Goal: Transaction & Acquisition: Obtain resource

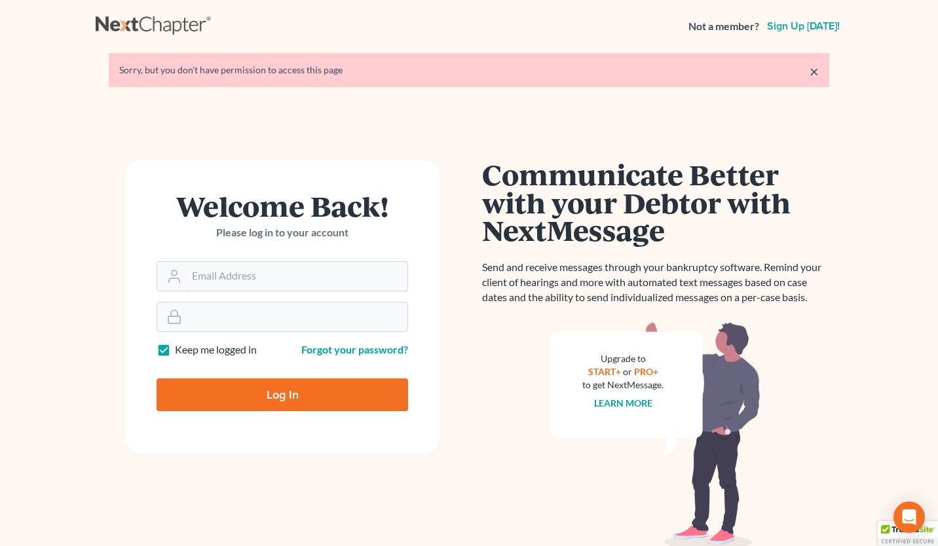
type input "[PERSON_NAME][EMAIL_ADDRESS][DOMAIN_NAME]"
click at [273, 392] on input "Log In" at bounding box center [283, 395] width 252 height 33
type input "Thinking..."
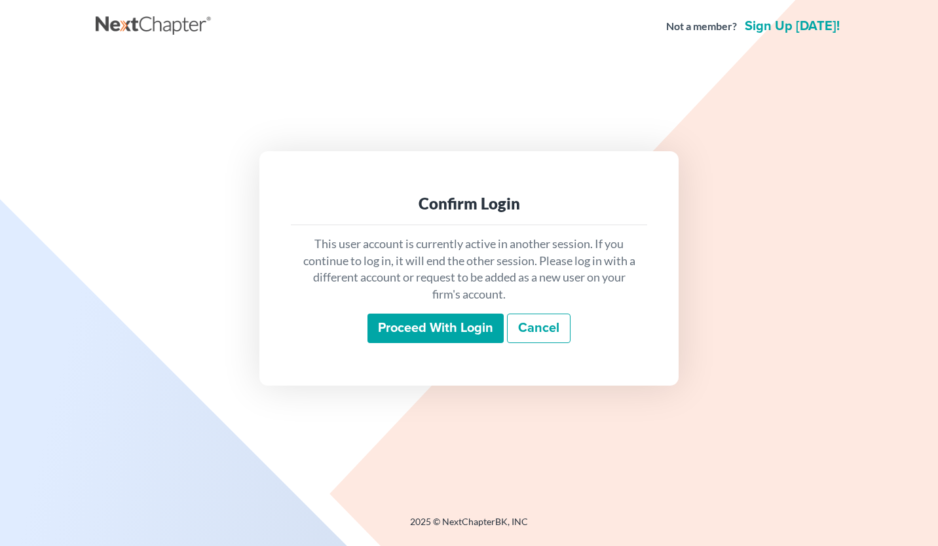
click at [394, 338] on input "Proceed with login" at bounding box center [435, 329] width 136 height 30
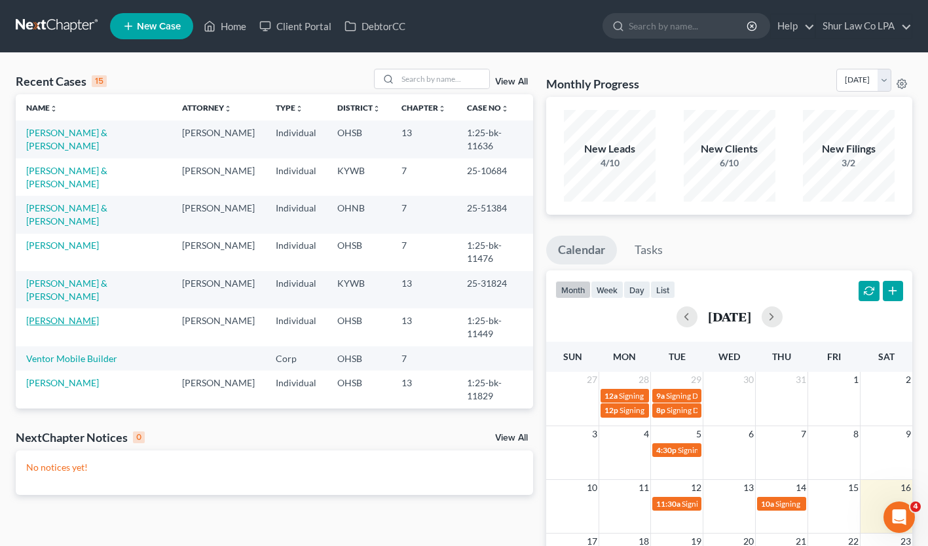
click at [50, 315] on link "Ghani, Faris" at bounding box center [62, 320] width 73 height 11
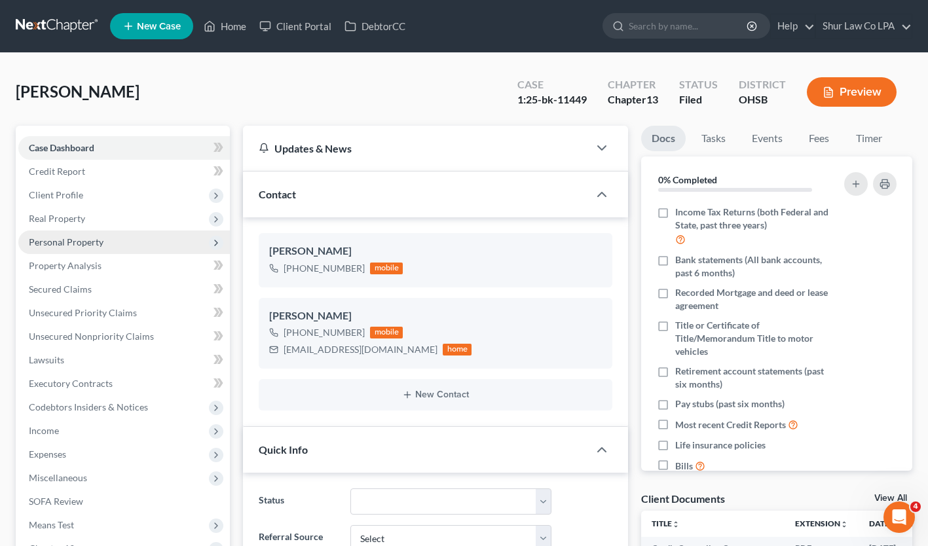
click at [94, 241] on span "Personal Property" at bounding box center [66, 241] width 75 height 11
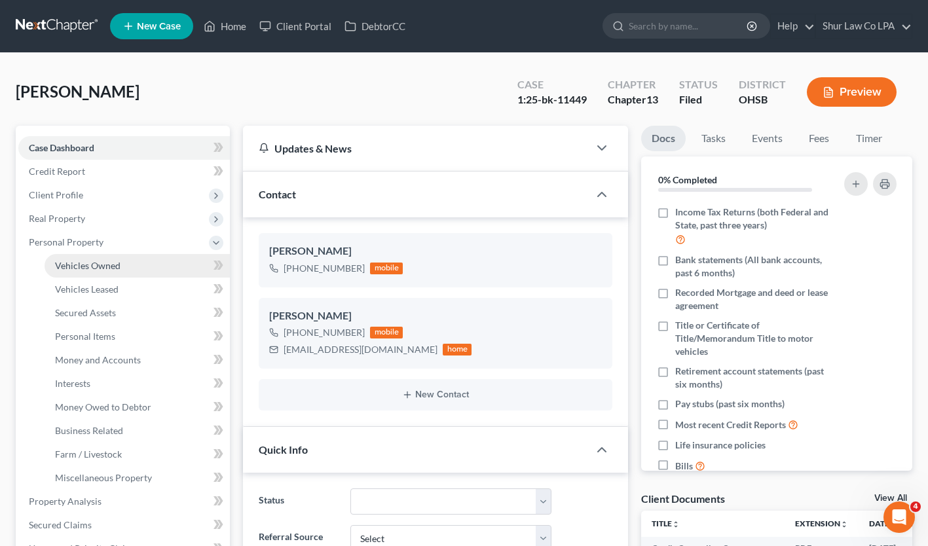
click at [95, 261] on span "Vehicles Owned" at bounding box center [88, 265] width 66 height 11
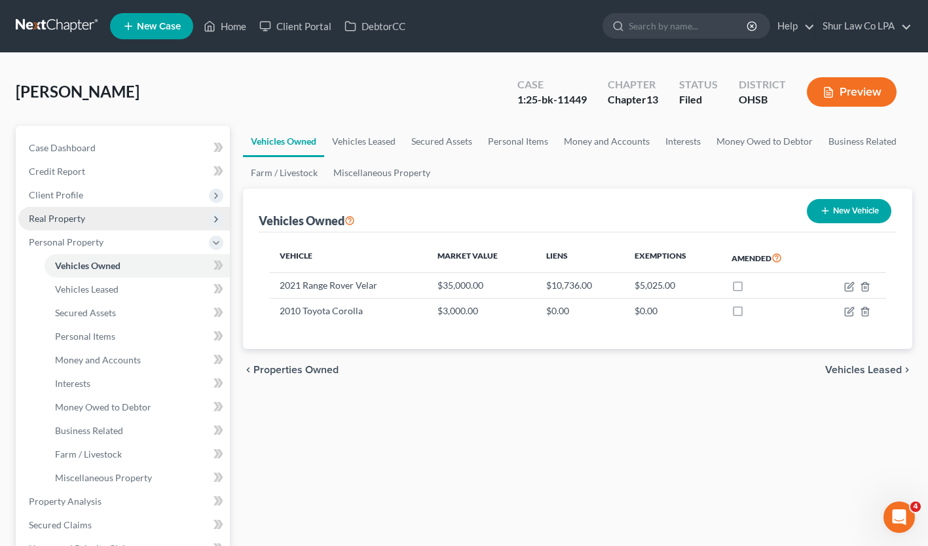
click at [78, 220] on span "Real Property" at bounding box center [57, 218] width 56 height 11
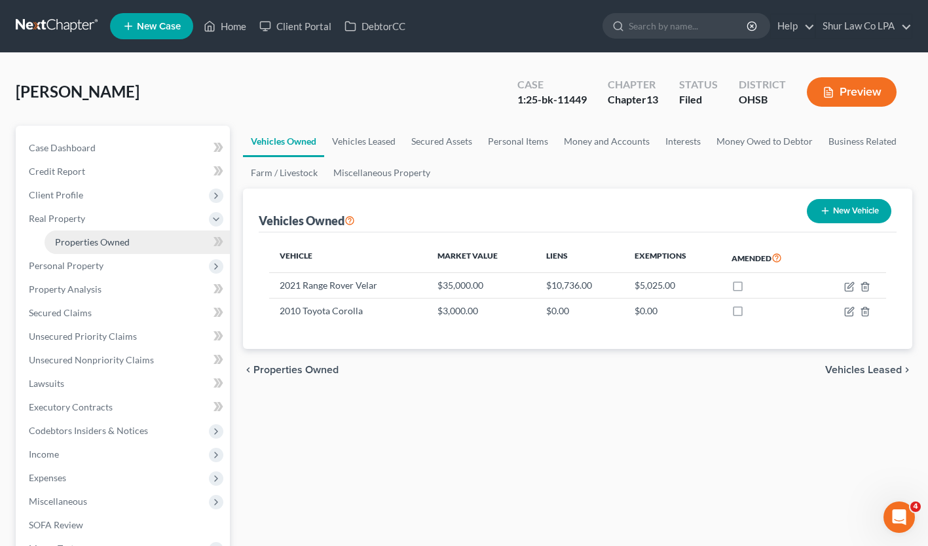
click at [89, 238] on span "Properties Owned" at bounding box center [92, 241] width 75 height 11
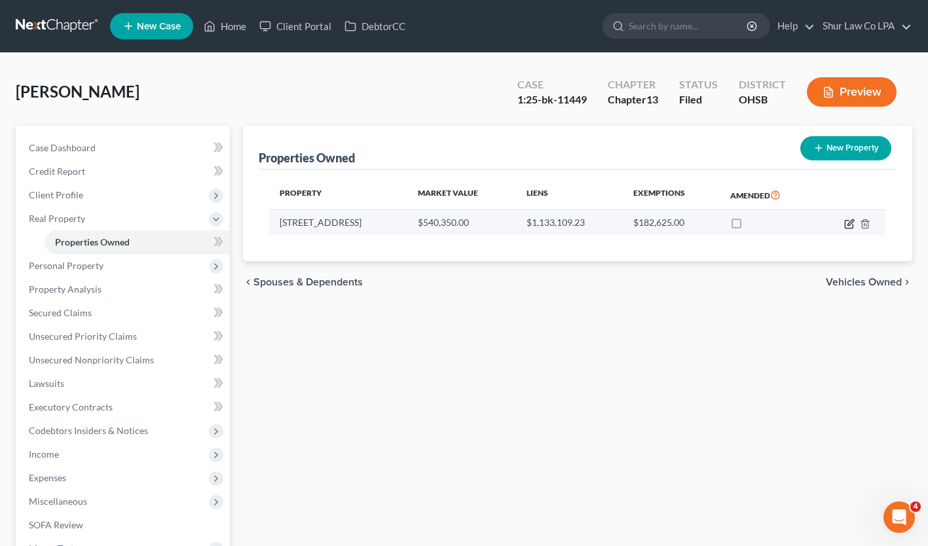
click at [849, 224] on icon "button" at bounding box center [849, 224] width 10 height 10
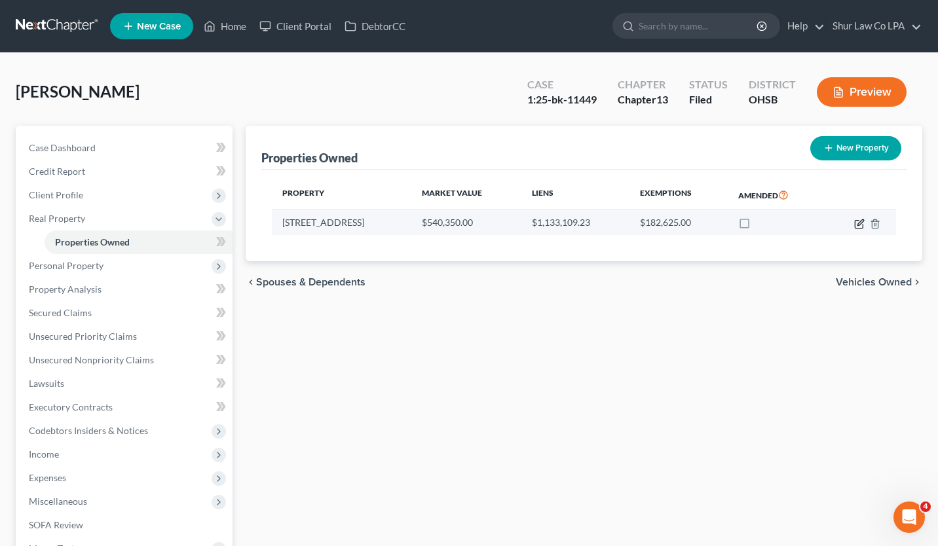
select select "36"
select select "3"
select select "0"
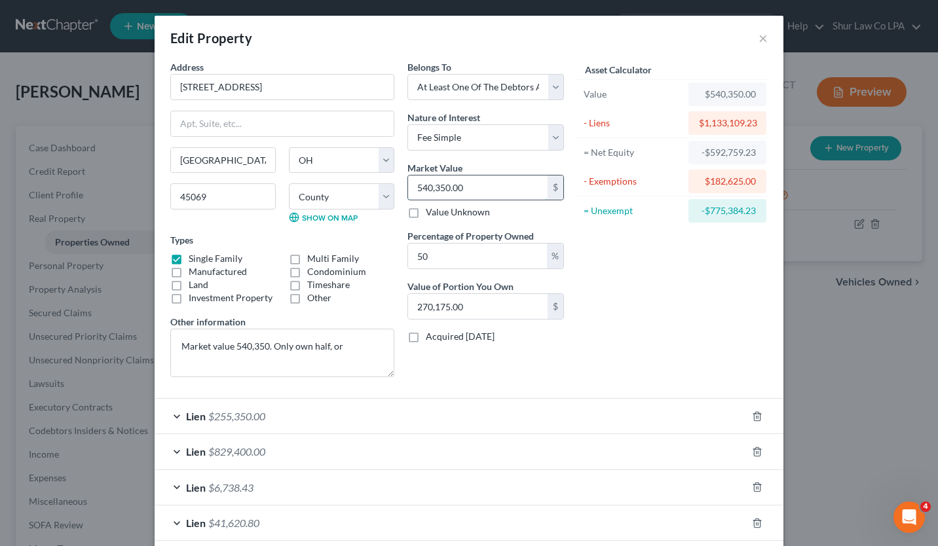
click at [483, 193] on input "540,350.00" at bounding box center [478, 188] width 140 height 25
type input "5"
type input "2.50"
type input "55"
type input "27.50"
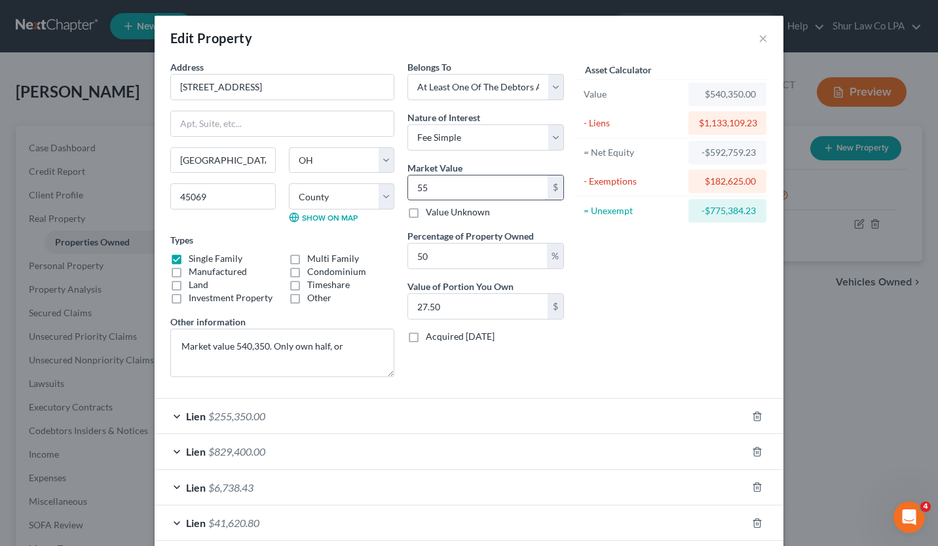
type input "559"
type input "279.50"
type input "5590"
type input "2,795.00"
type input "5,5900"
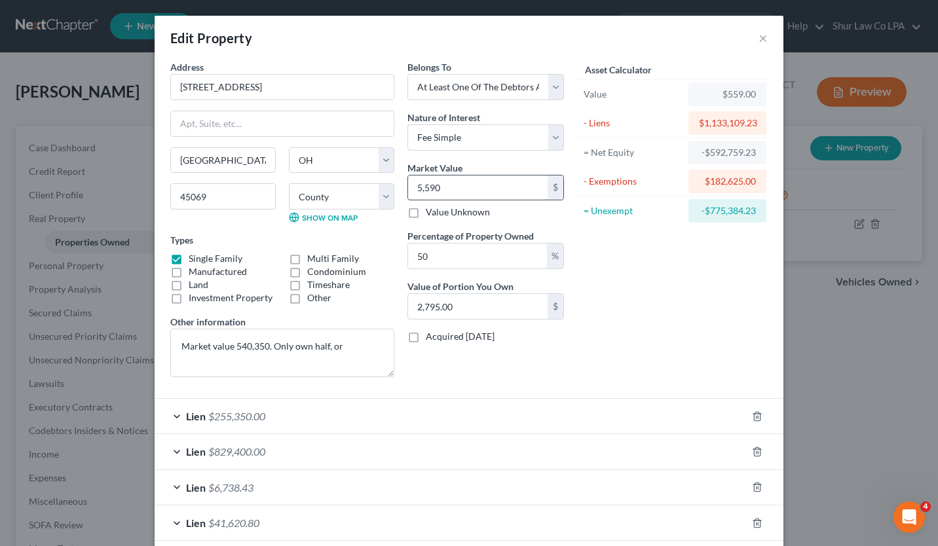
type input "27,950.00"
type input "55,900"
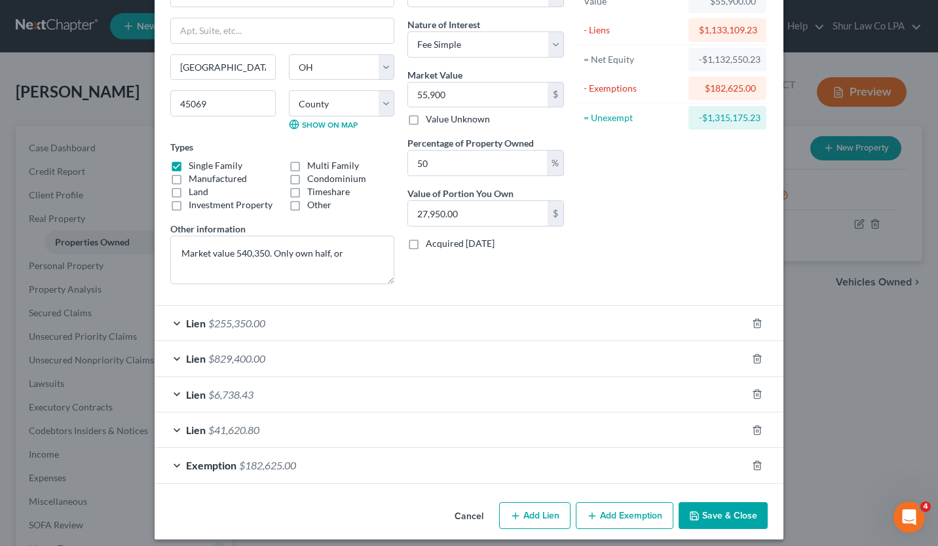
scroll to position [102, 0]
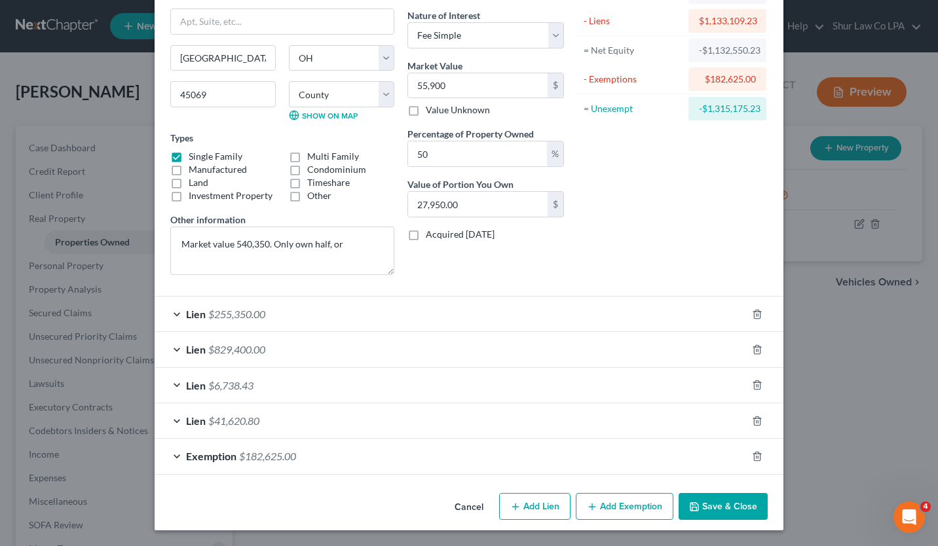
click at [709, 506] on button "Save & Close" at bounding box center [723, 507] width 89 height 28
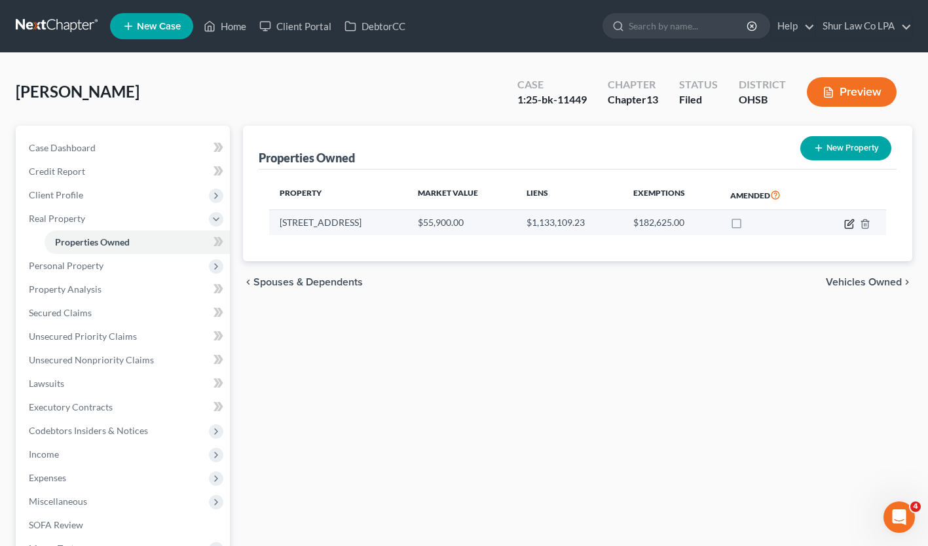
click at [846, 219] on icon "button" at bounding box center [849, 224] width 10 height 10
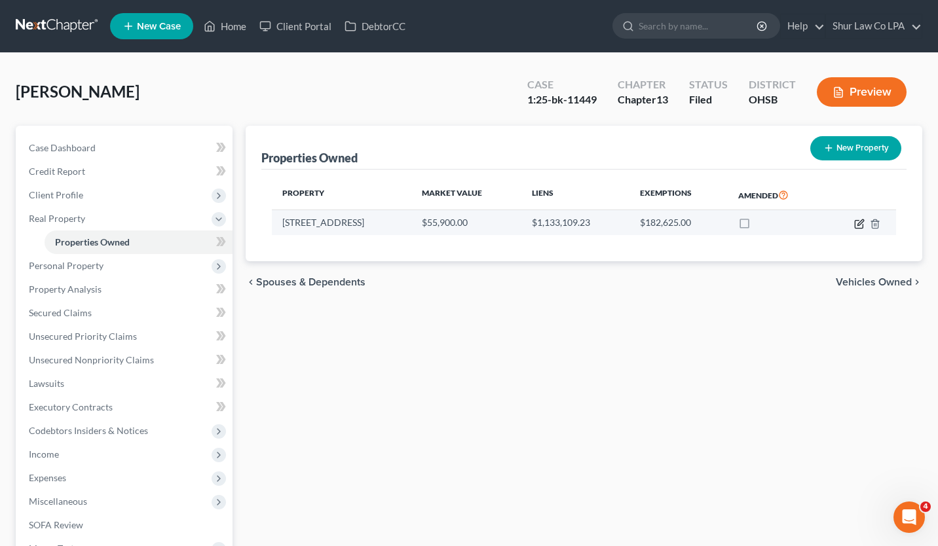
select select "36"
select select "8"
select select "3"
select select "0"
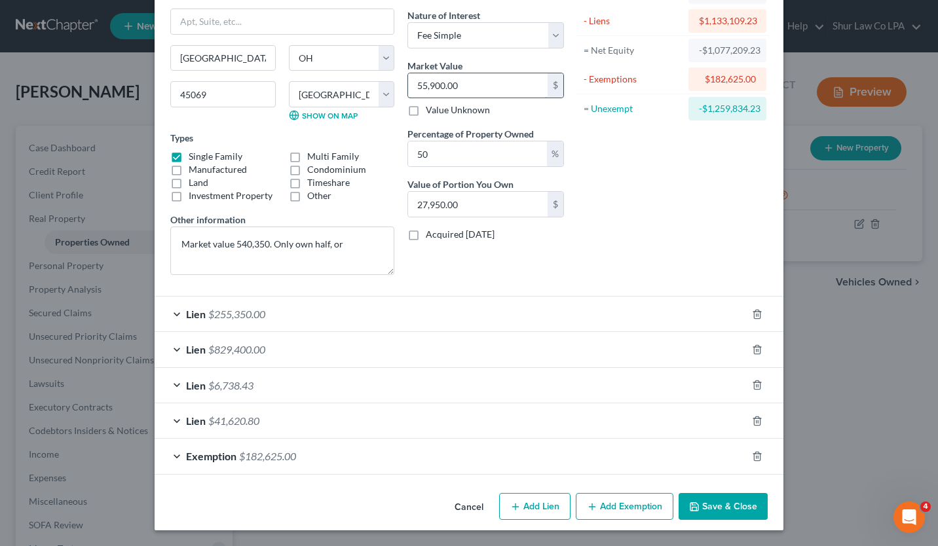
click at [460, 86] on input "55,900.00" at bounding box center [478, 85] width 140 height 25
type input "5"
type input "2.50"
type input "55"
type input "27.50"
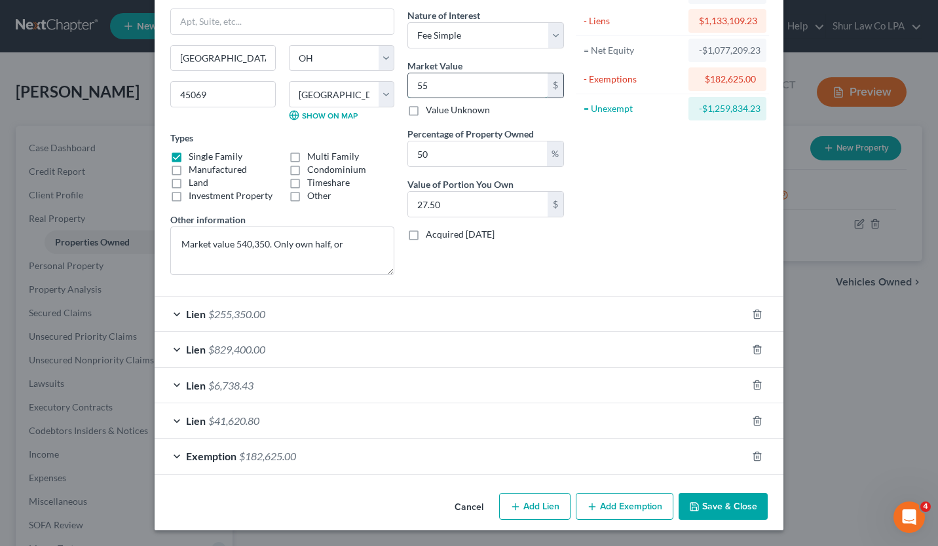
type input "559"
type input "279.50"
type input "5590"
type input "2,795.00"
type input "5,5900"
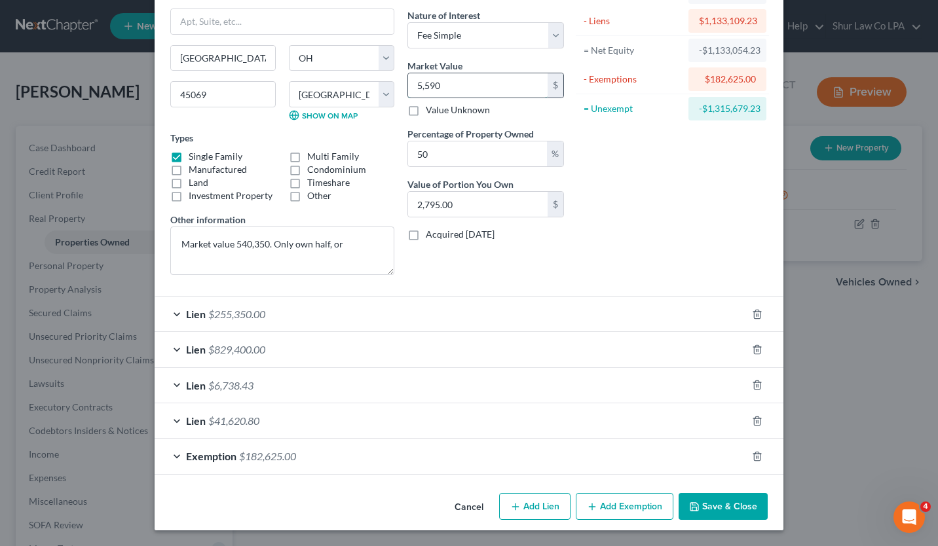
type input "27,950.00"
type input "55,9000"
type input "279,500.00"
type input "559,000"
click at [601, 190] on div "Asset Calculator Value $559,000.00 - Liens $1,133,109.23 = Net Equity -$1,077,2…" at bounding box center [673, 122] width 204 height 328
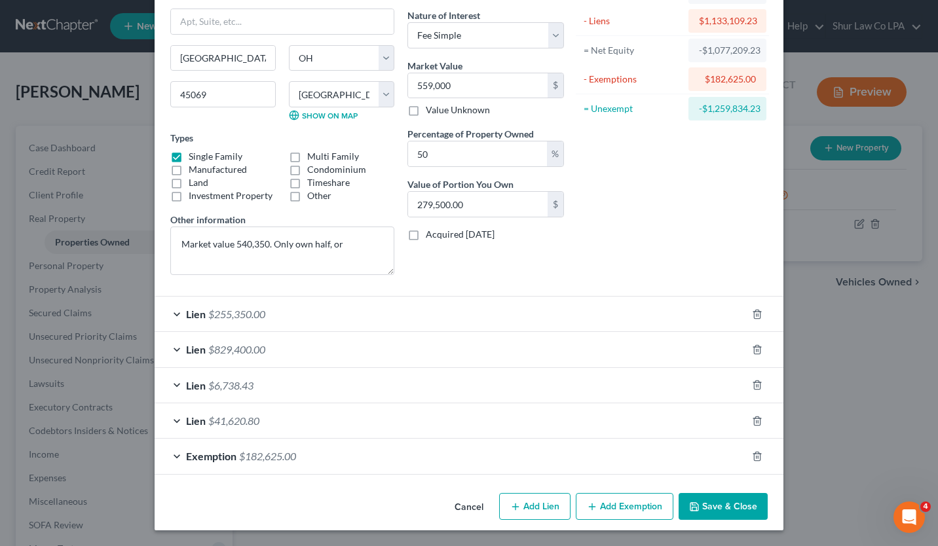
click at [174, 420] on div "Lien $41,620.80" at bounding box center [451, 421] width 592 height 35
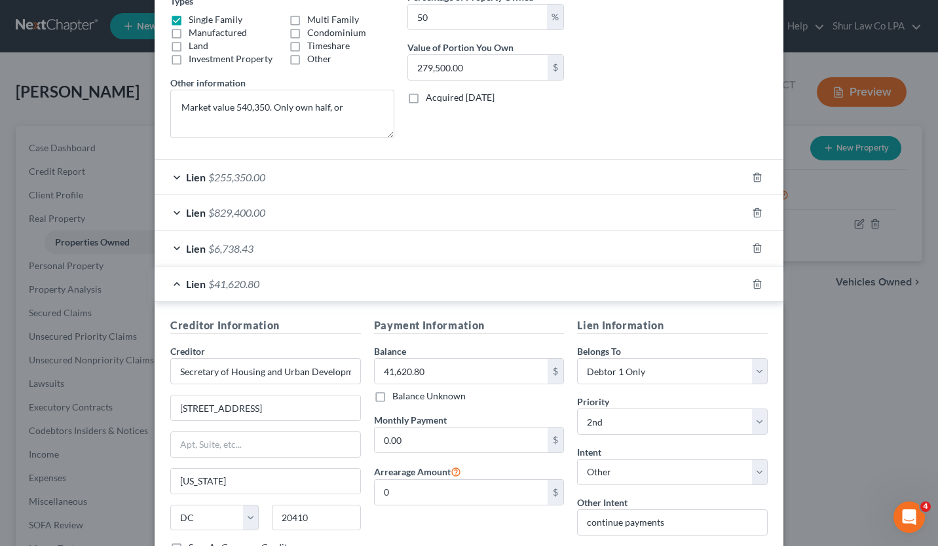
scroll to position [223, 0]
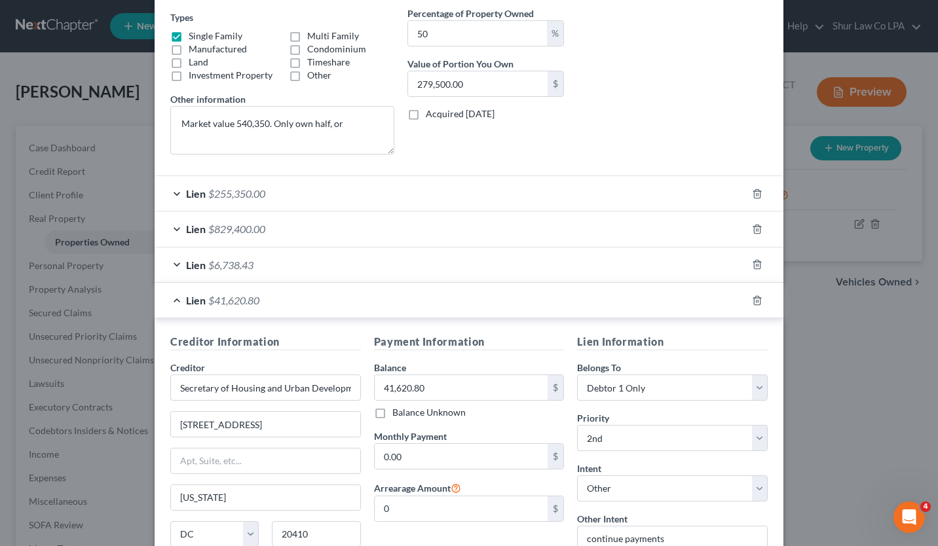
click at [174, 263] on div "Lien $6,738.43" at bounding box center [451, 265] width 592 height 35
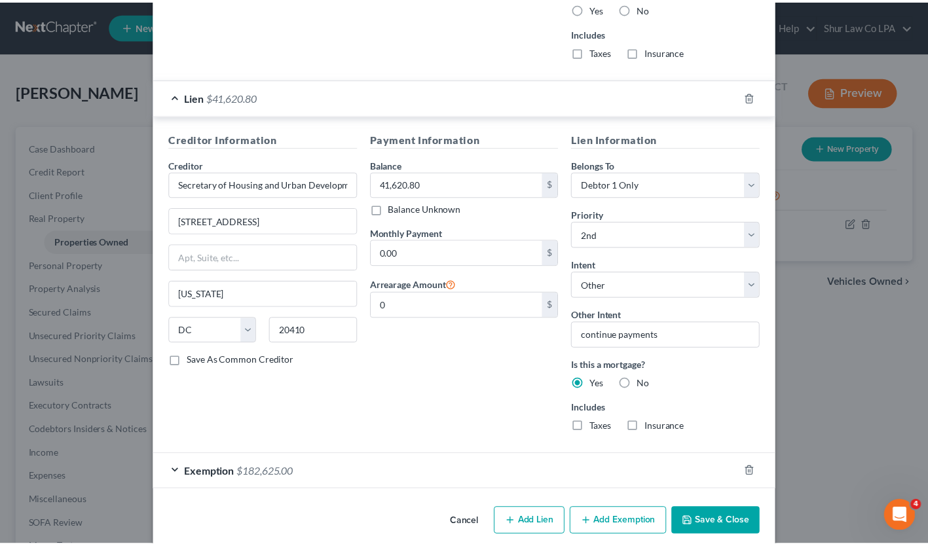
scroll to position [868, 0]
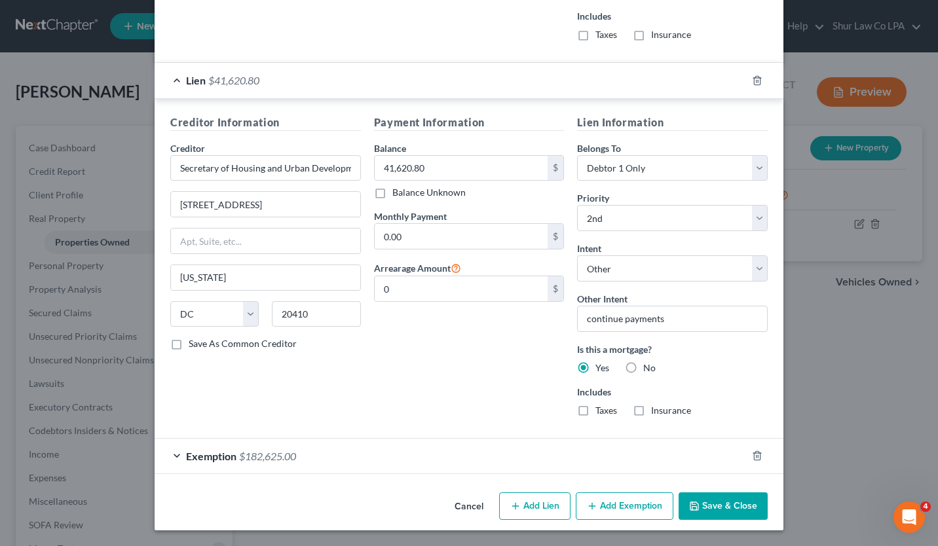
click at [733, 508] on button "Save & Close" at bounding box center [723, 507] width 89 height 28
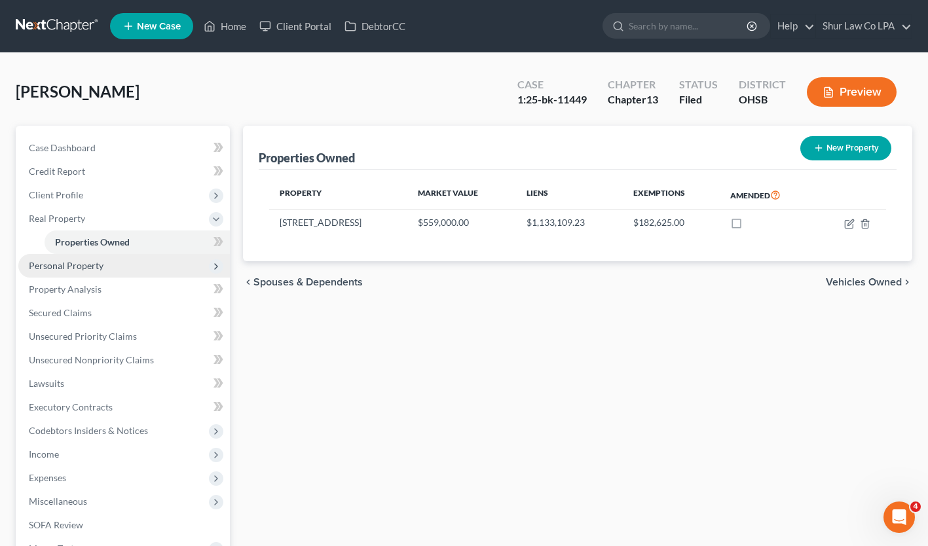
click at [84, 266] on span "Personal Property" at bounding box center [66, 265] width 75 height 11
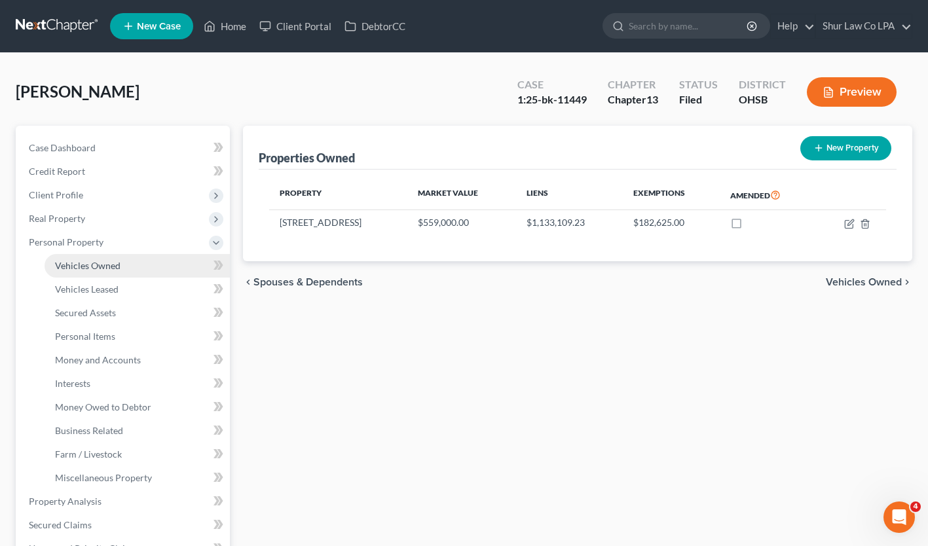
click at [85, 267] on span "Vehicles Owned" at bounding box center [88, 265] width 66 height 11
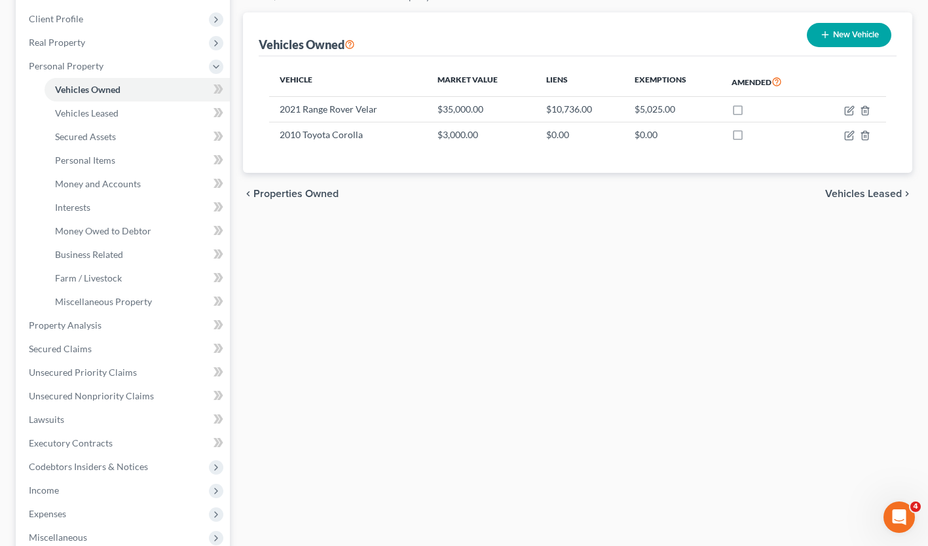
scroll to position [209, 0]
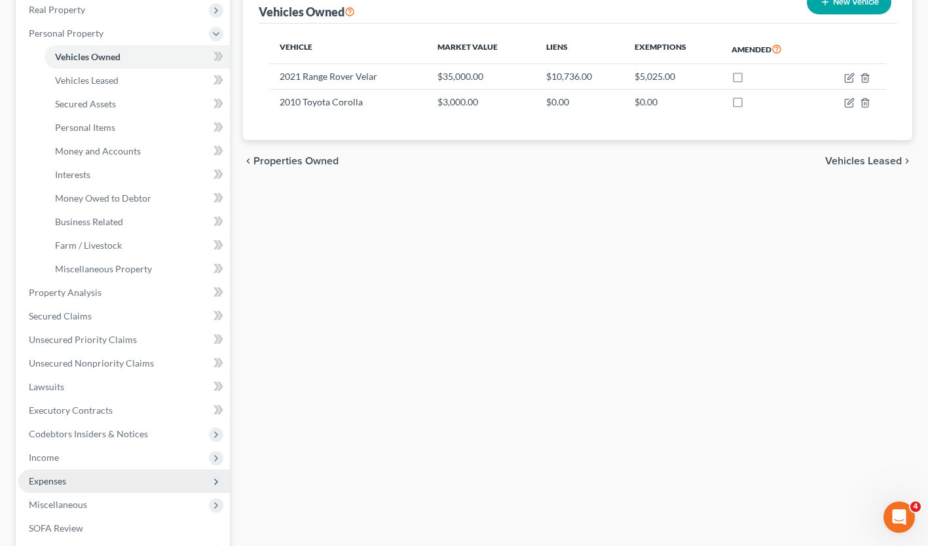
click at [61, 481] on span "Expenses" at bounding box center [47, 481] width 37 height 11
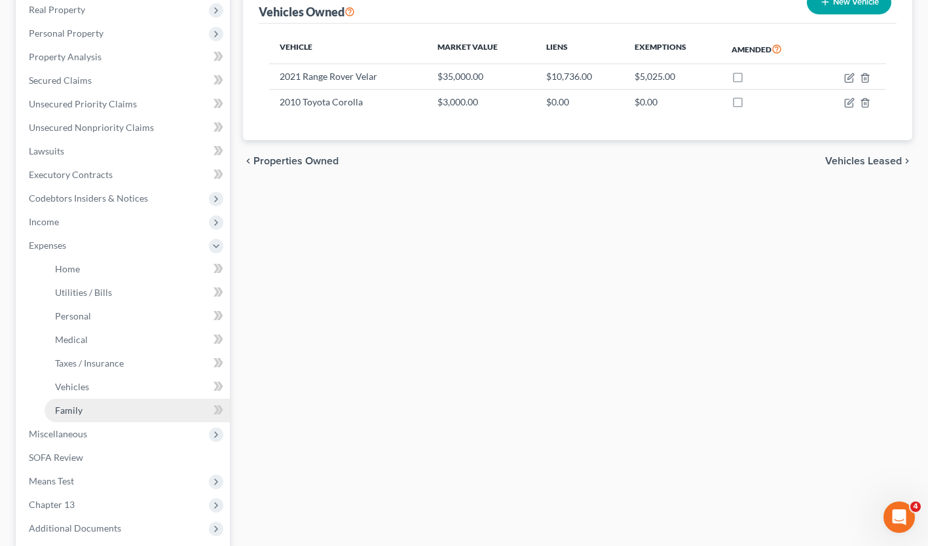
click at [75, 404] on link "Family" at bounding box center [137, 411] width 185 height 24
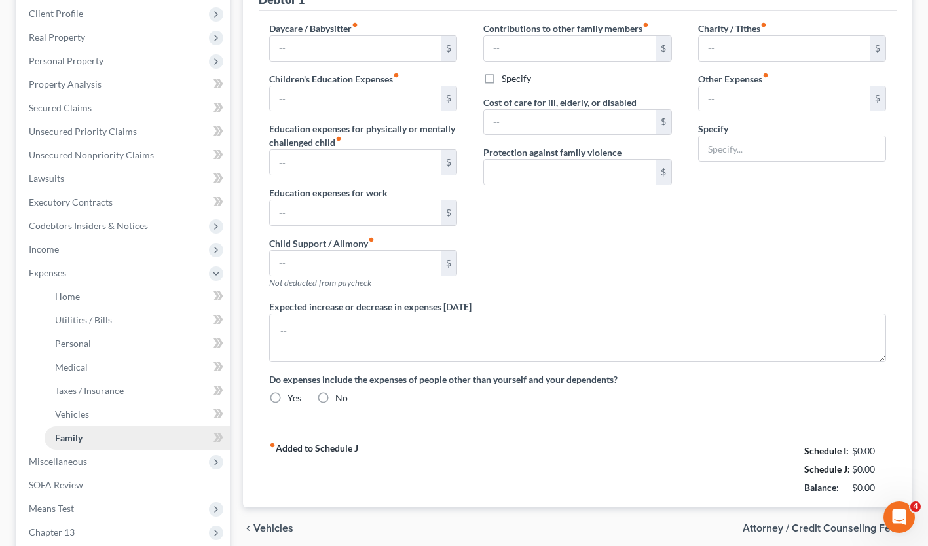
radio input "true"
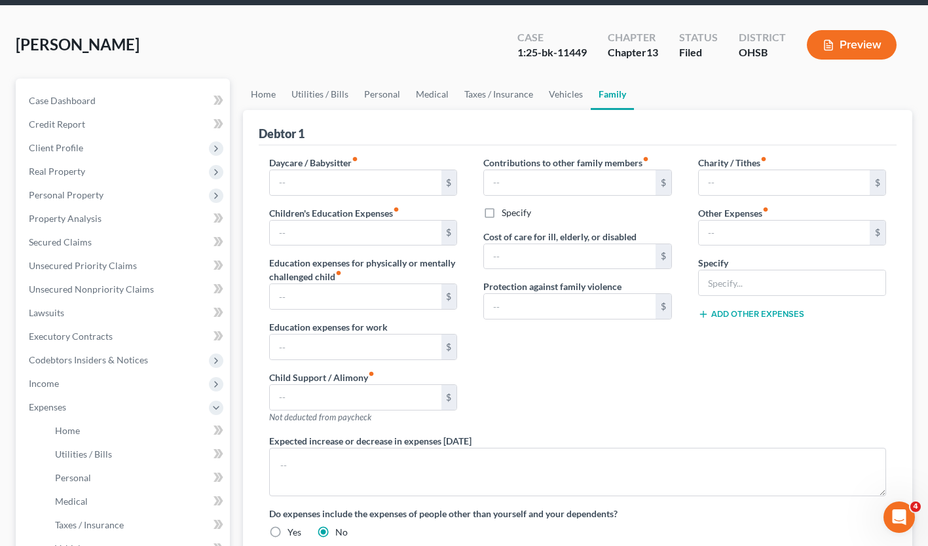
scroll to position [36, 0]
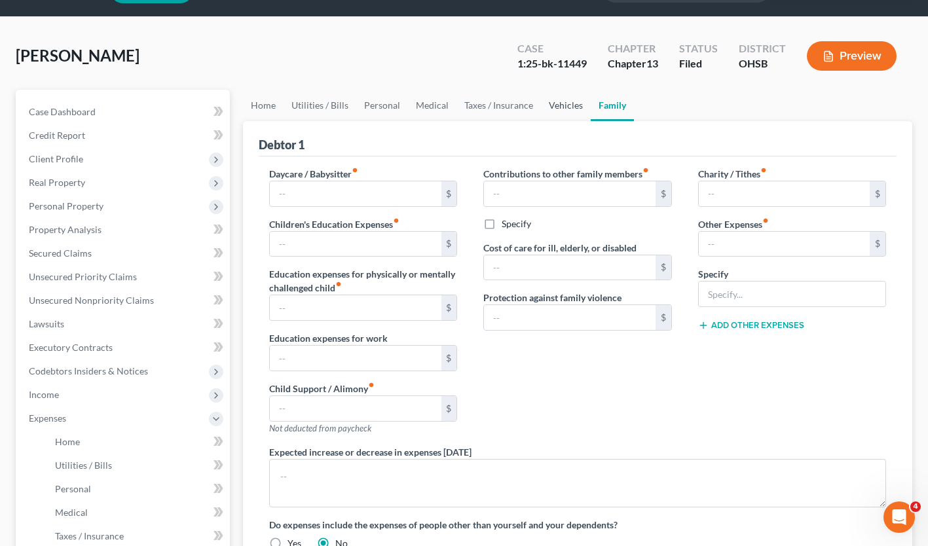
click at [561, 102] on link "Vehicles" at bounding box center [566, 105] width 50 height 31
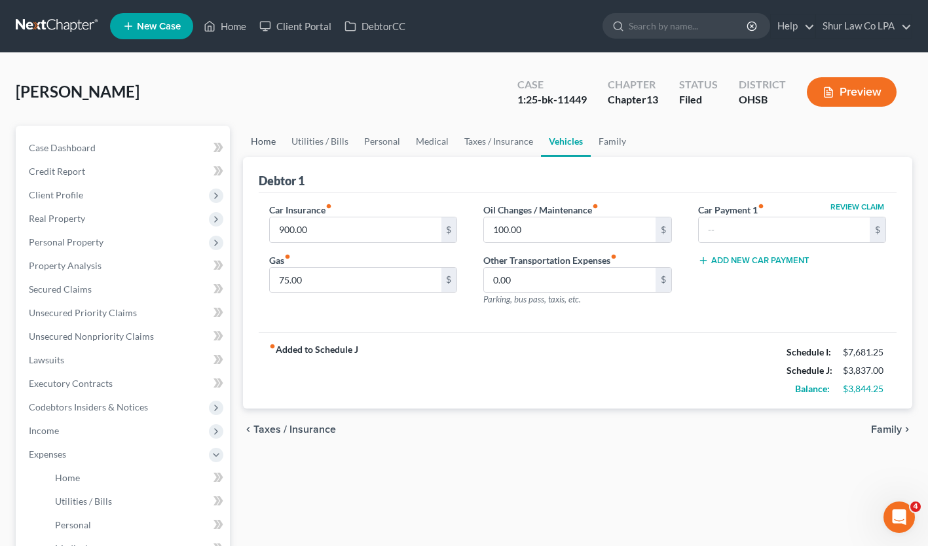
click at [261, 141] on link "Home" at bounding box center [263, 141] width 41 height 31
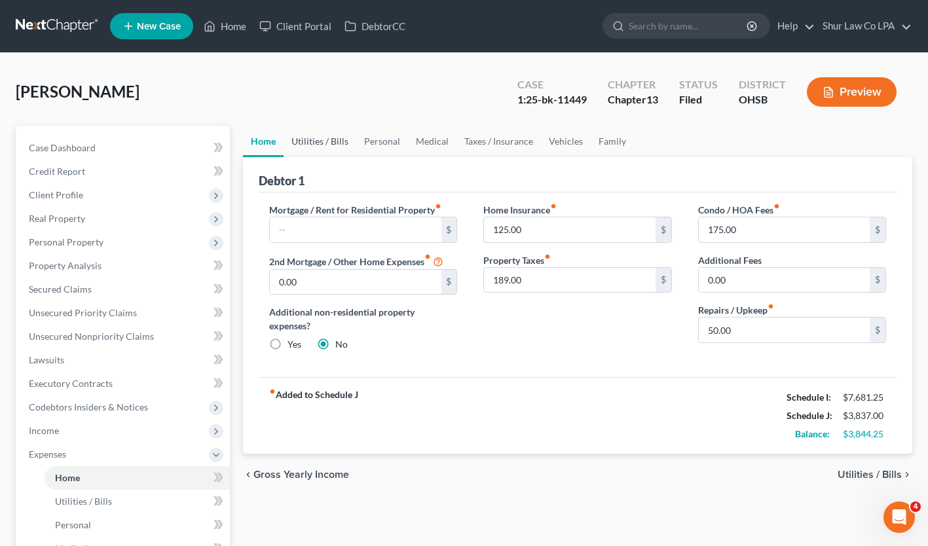
click at [322, 142] on link "Utilities / Bills" at bounding box center [320, 141] width 73 height 31
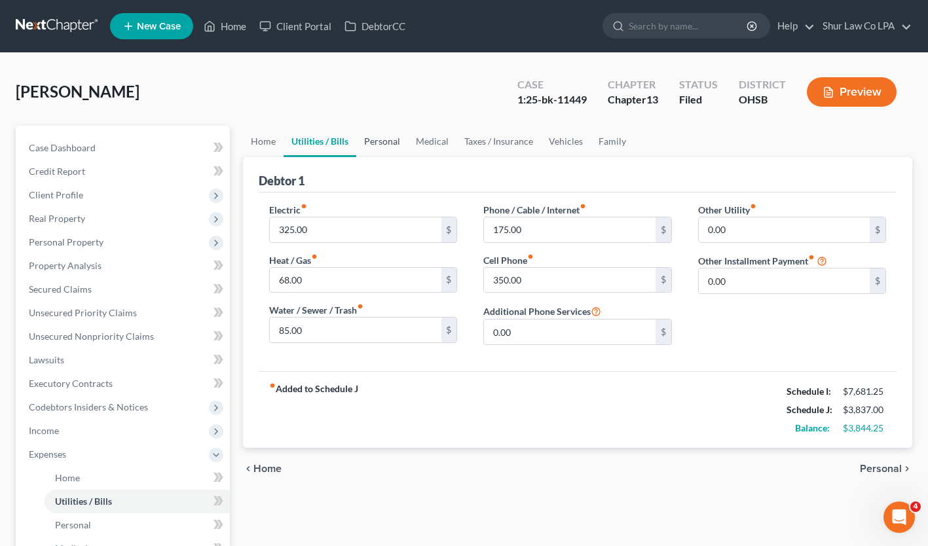
click at [377, 143] on link "Personal" at bounding box center [382, 141] width 52 height 31
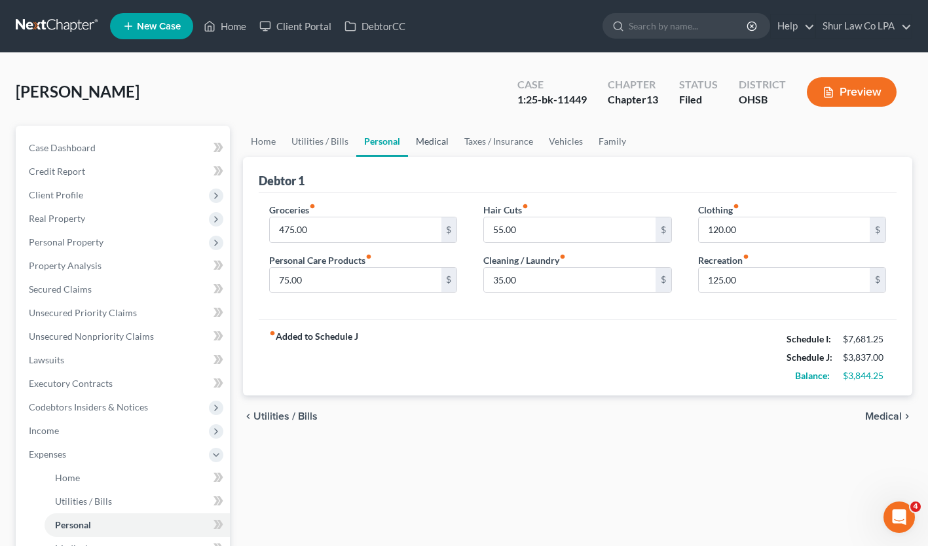
click at [430, 145] on link "Medical" at bounding box center [432, 141] width 48 height 31
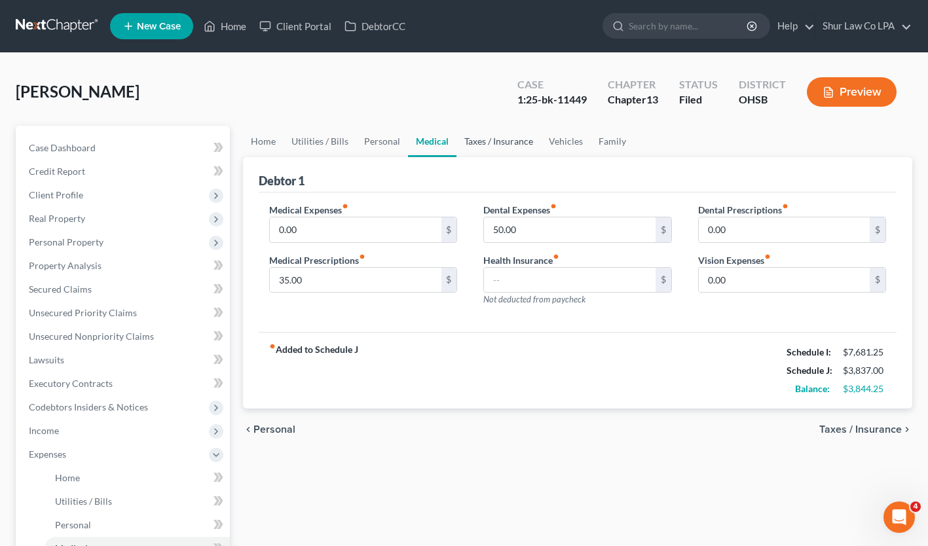
click at [482, 140] on link "Taxes / Insurance" at bounding box center [499, 141] width 85 height 31
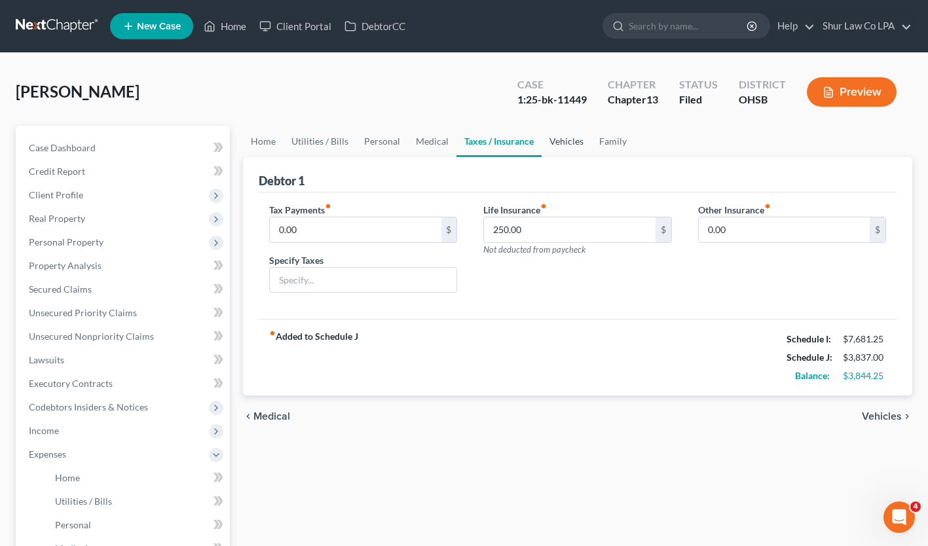
click at [569, 147] on link "Vehicles" at bounding box center [567, 141] width 50 height 31
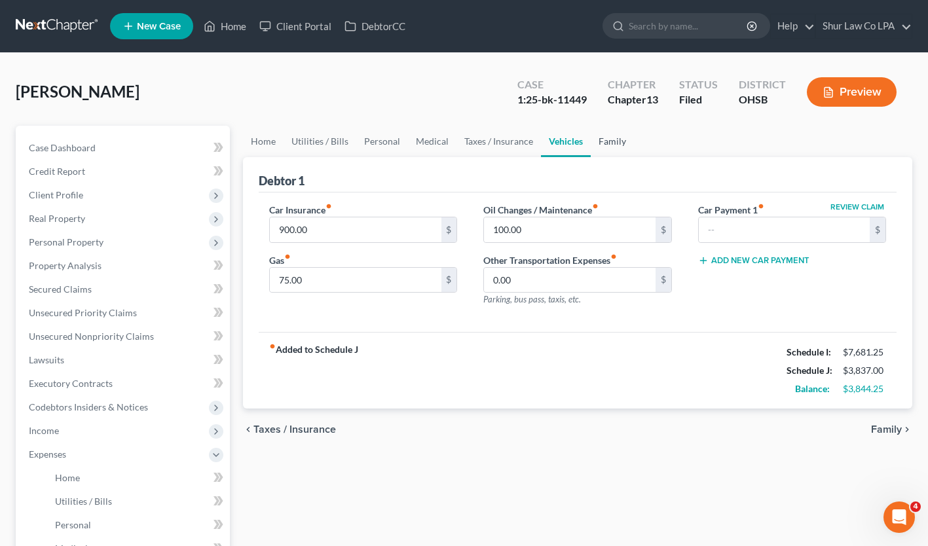
click at [602, 145] on link "Family" at bounding box center [612, 141] width 43 height 31
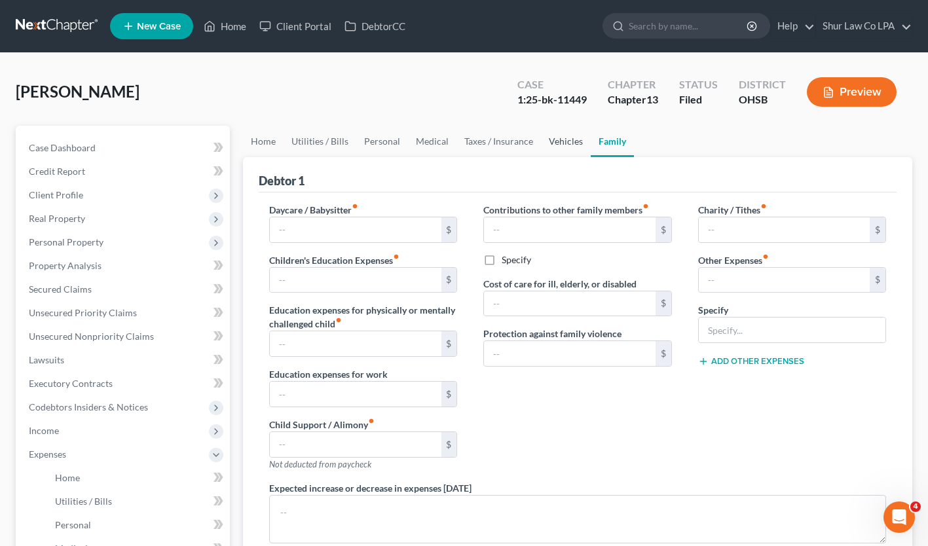
click at [573, 142] on link "Vehicles" at bounding box center [566, 141] width 50 height 31
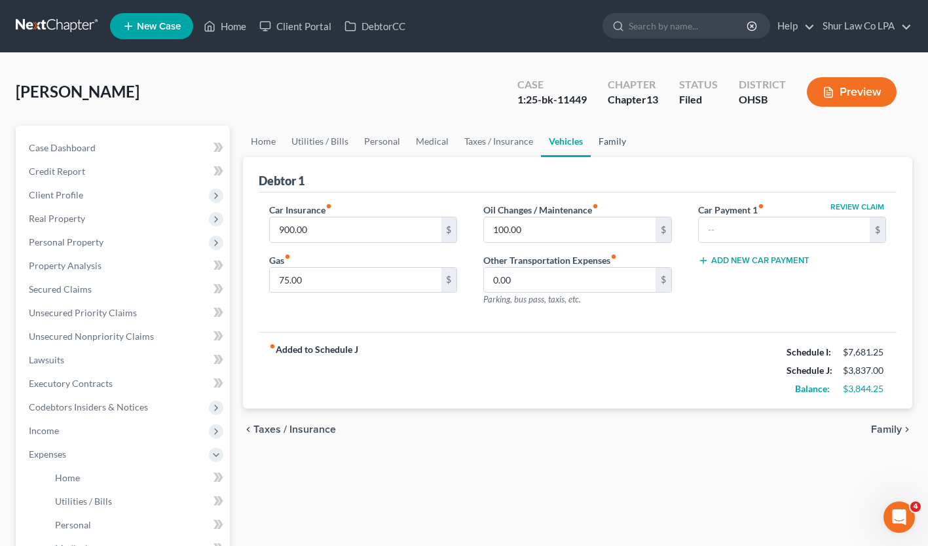
click at [616, 144] on link "Family" at bounding box center [612, 141] width 43 height 31
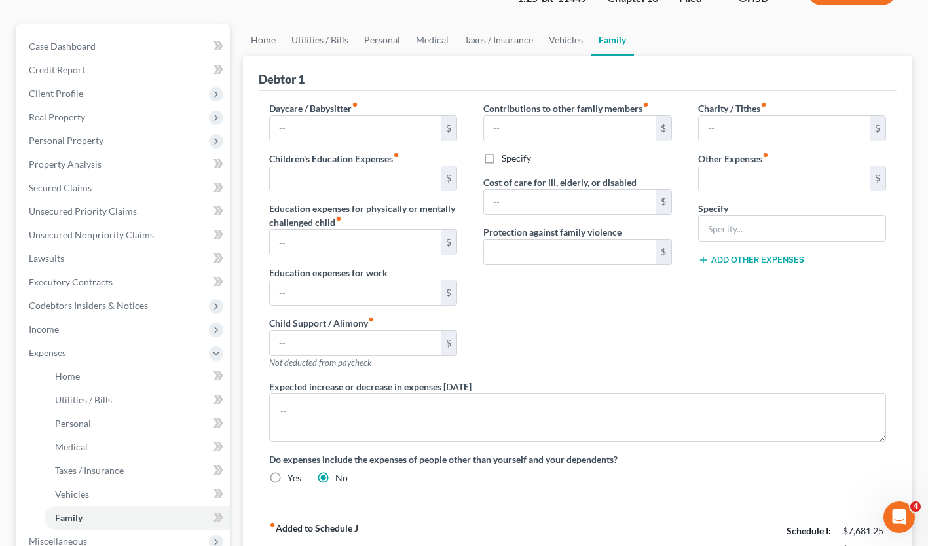
scroll to position [89, 0]
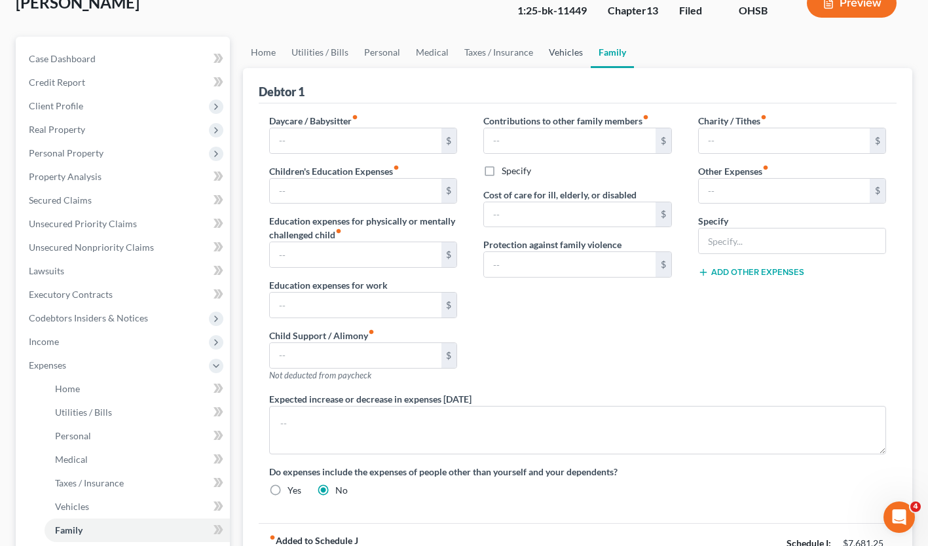
click at [571, 50] on link "Vehicles" at bounding box center [566, 52] width 50 height 31
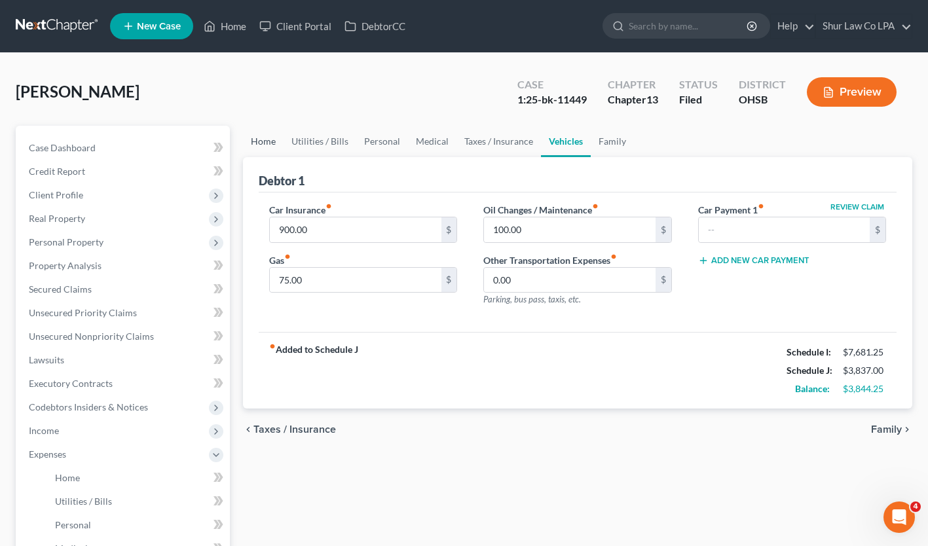
click at [261, 138] on link "Home" at bounding box center [263, 141] width 41 height 31
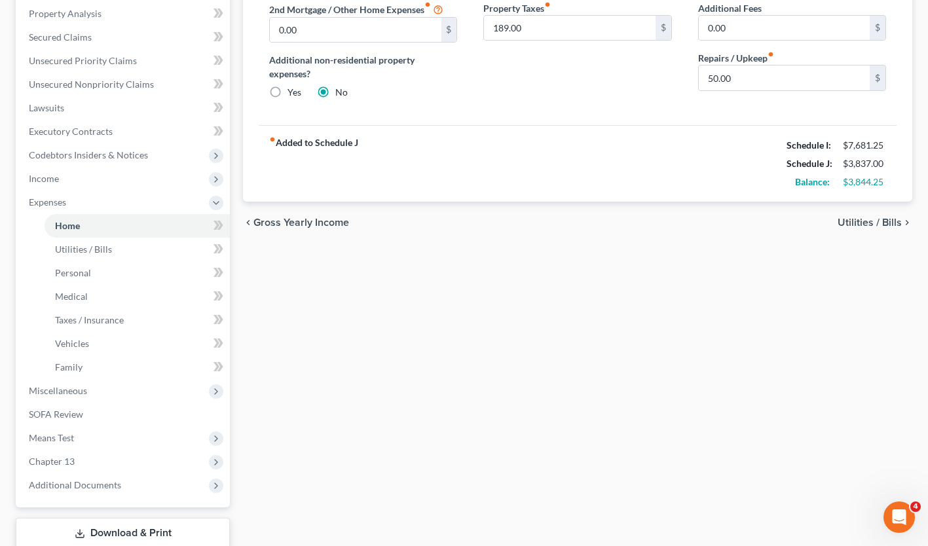
scroll to position [261, 0]
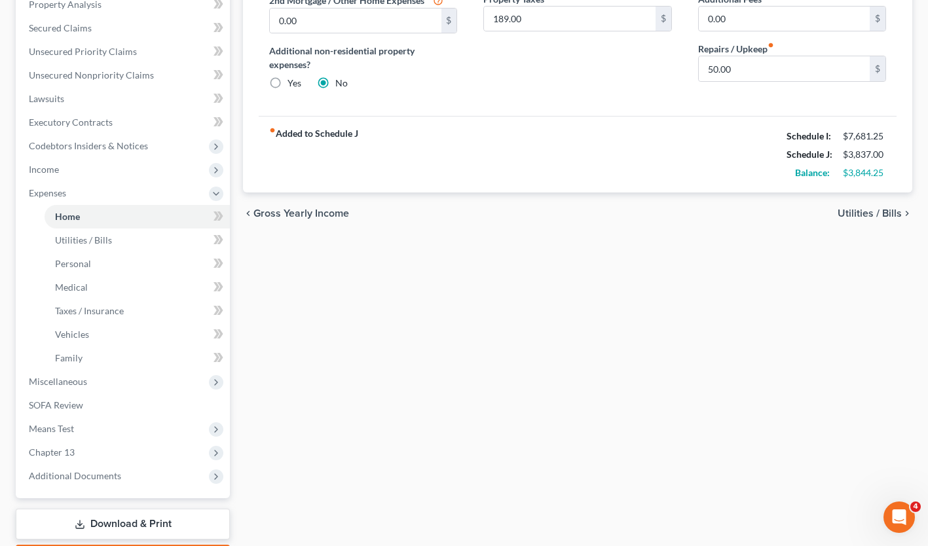
click at [133, 523] on link "Download & Print" at bounding box center [123, 524] width 214 height 31
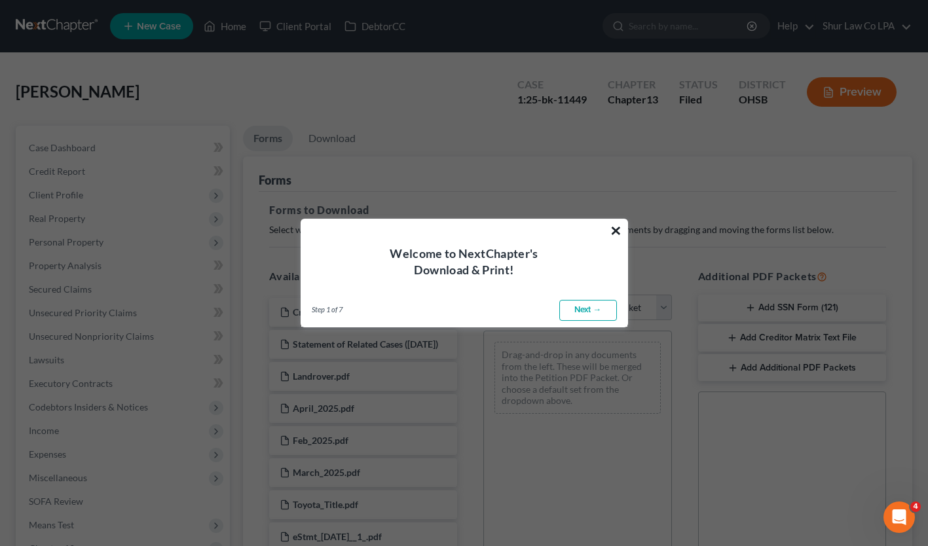
click at [616, 227] on button "×" at bounding box center [616, 230] width 12 height 21
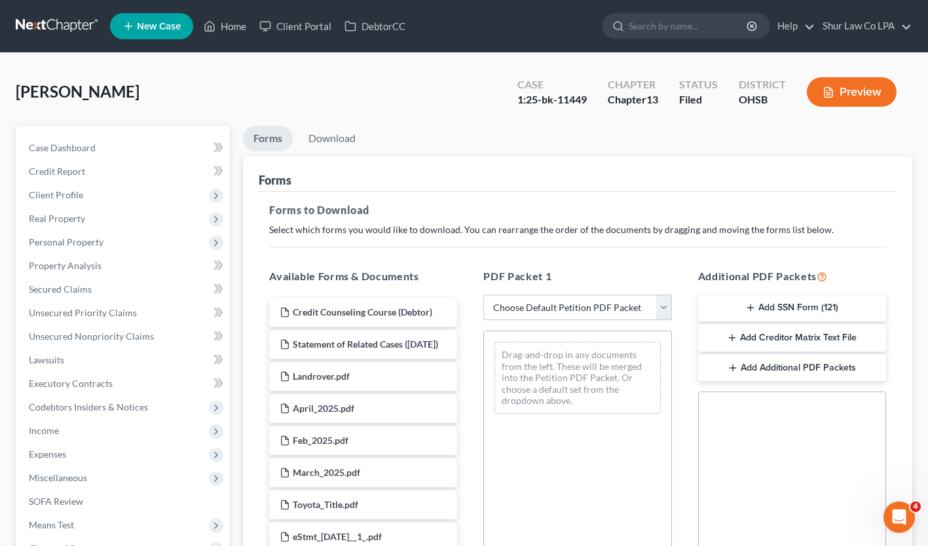
click at [664, 307] on select "Choose Default Petition PDF Packet Complete Bankruptcy Petition (all forms and …" at bounding box center [577, 308] width 188 height 26
select select "2"
click at [483, 295] on select "Choose Default Petition PDF Packet Complete Bankruptcy Petition (all forms and …" at bounding box center [577, 308] width 188 height 26
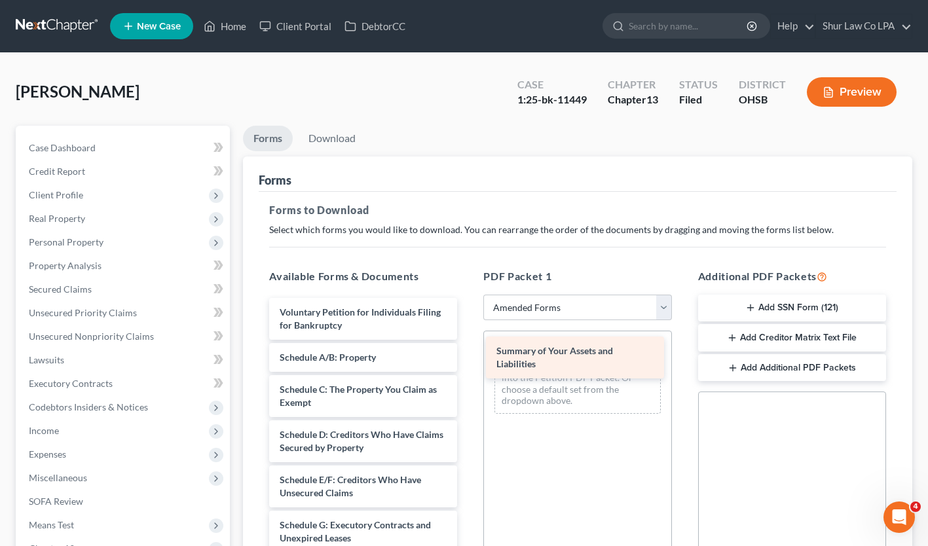
drag, startPoint x: 415, startPoint y: 364, endPoint x: 631, endPoint y: 358, distance: 216.9
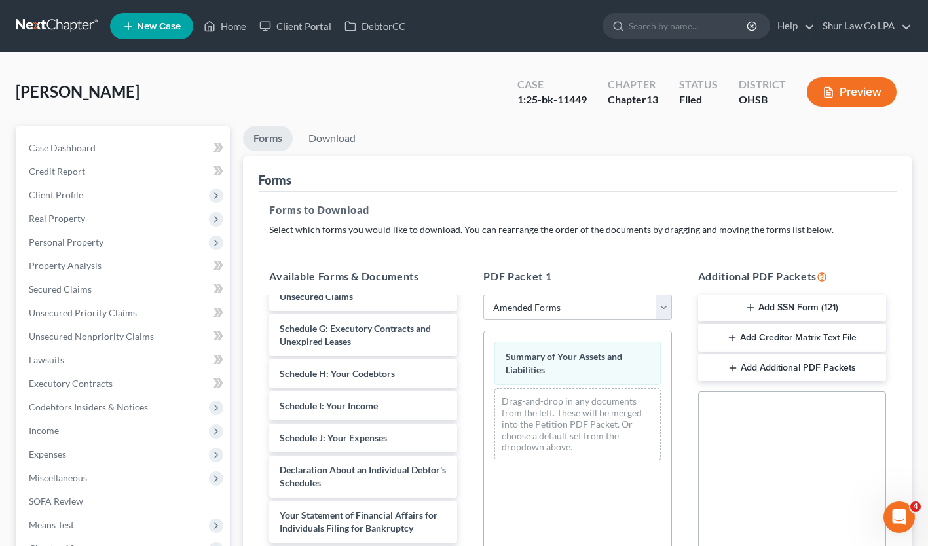
scroll to position [197, 0]
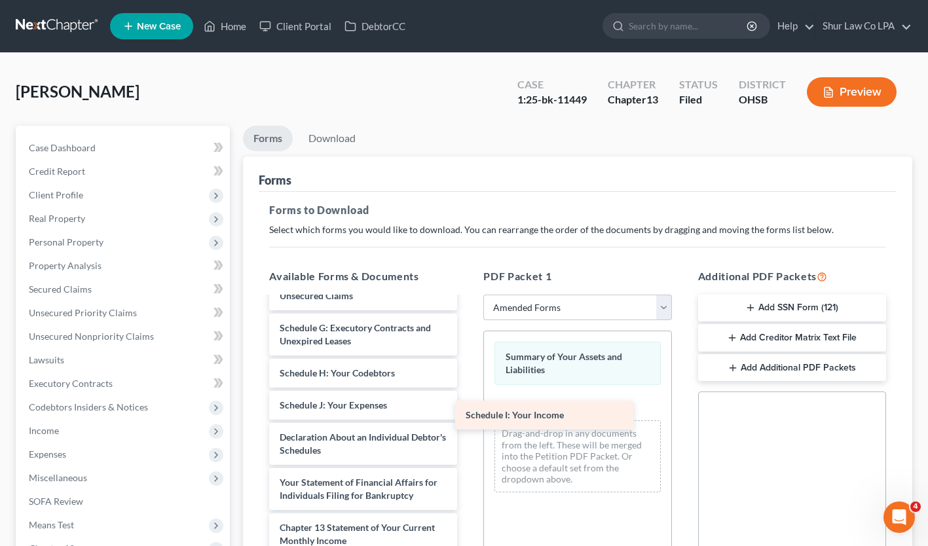
drag, startPoint x: 396, startPoint y: 409, endPoint x: 603, endPoint y: 413, distance: 207.0
click at [468, 413] on div "Schedule I: Your Income Voluntary Petition for Individuals Filing for Bankruptc…" at bounding box center [363, 399] width 209 height 596
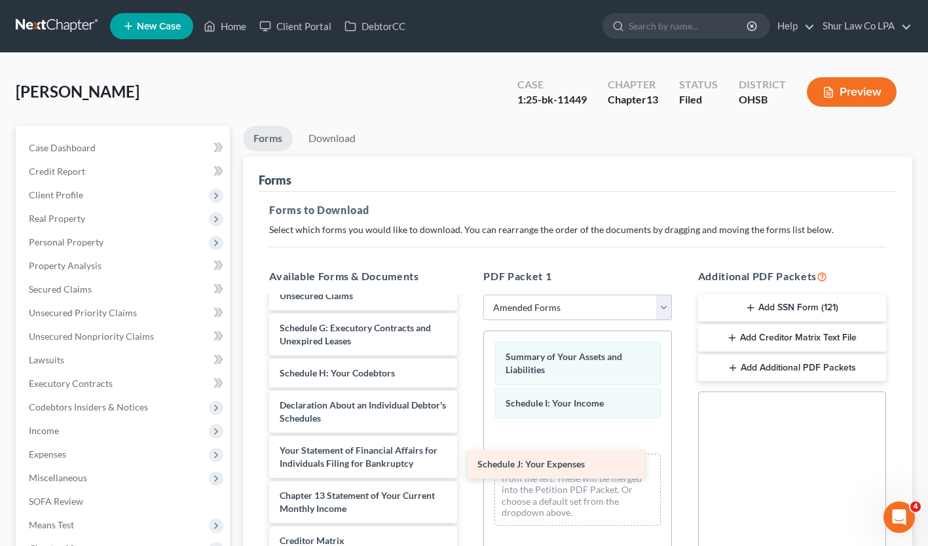
drag, startPoint x: 413, startPoint y: 405, endPoint x: 621, endPoint y: 462, distance: 216.0
click at [468, 462] on div "Schedule J: Your Expenses Voluntary Petition for Individuals Filing for Bankrup…" at bounding box center [363, 383] width 209 height 564
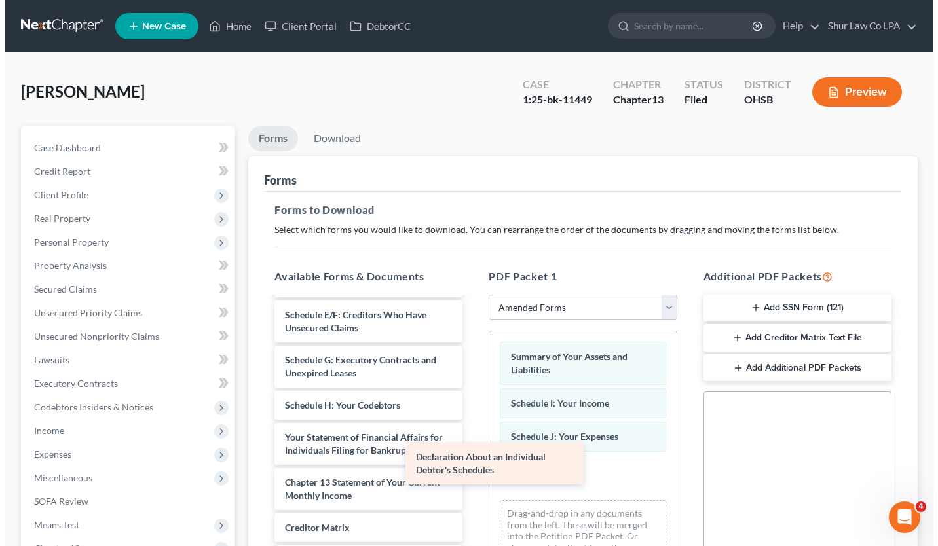
scroll to position [178, 0]
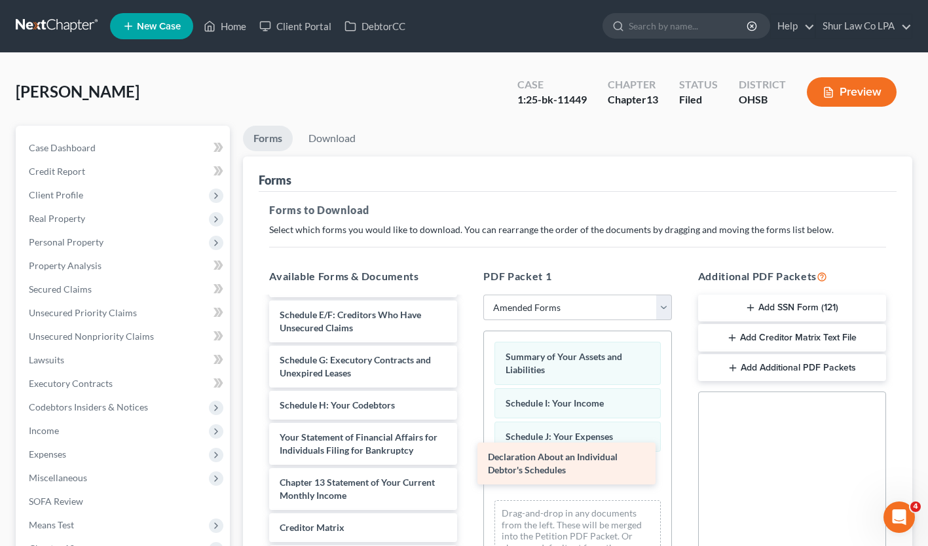
drag, startPoint x: 398, startPoint y: 413, endPoint x: 605, endPoint y: 465, distance: 213.4
click at [468, 465] on div "Declaration About an Individual Debtor's Schedules Voluntary Petition for Indiv…" at bounding box center [363, 392] width 209 height 519
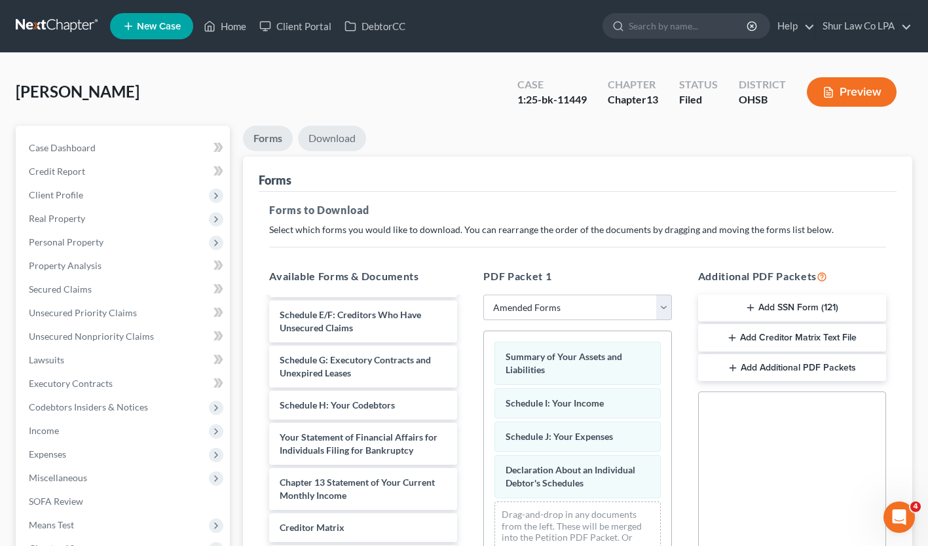
click at [337, 140] on link "Download" at bounding box center [332, 139] width 68 height 26
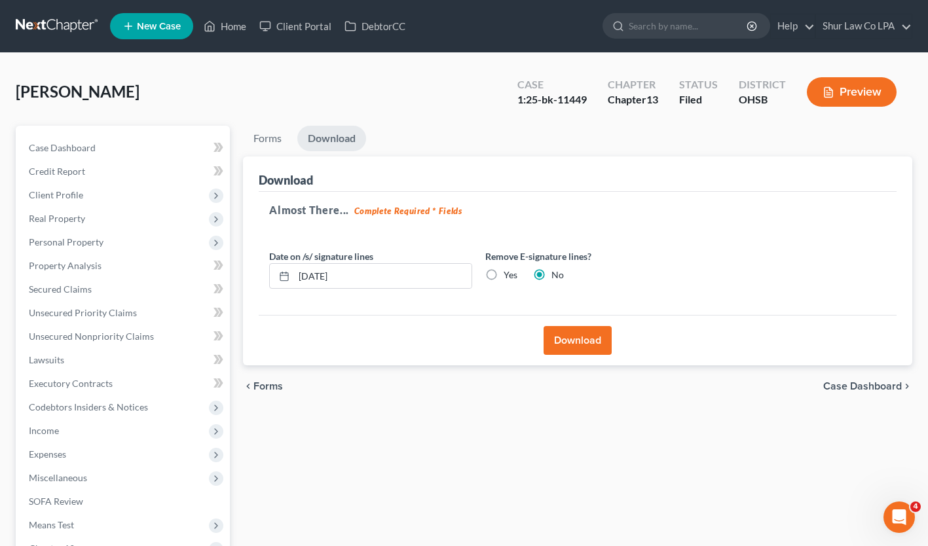
click at [594, 344] on button "Download" at bounding box center [578, 340] width 68 height 29
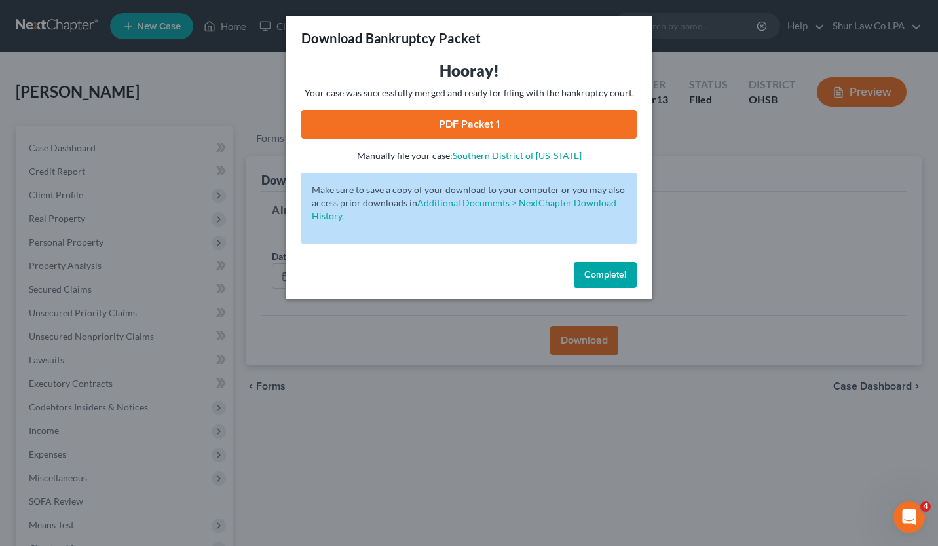
click at [491, 124] on link "PDF Packet 1" at bounding box center [468, 124] width 335 height 29
